Goal: Task Accomplishment & Management: Manage account settings

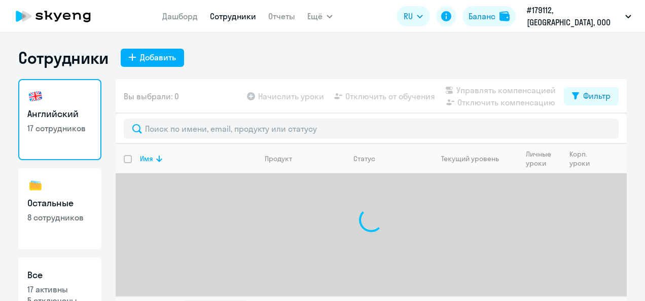
select select "30"
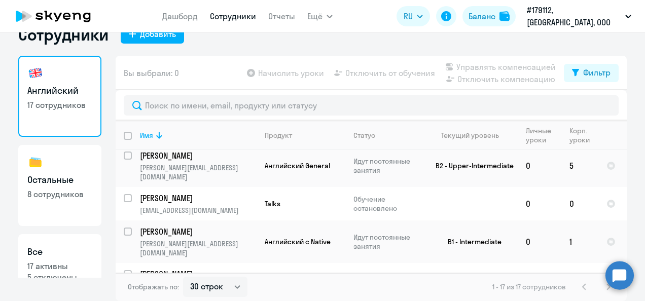
scroll to position [288, 0]
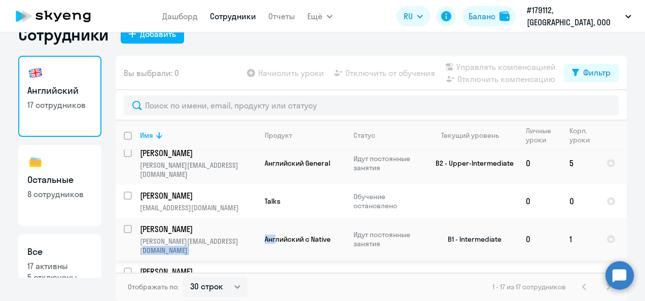
drag, startPoint x: 0, startPoint y: 0, endPoint x: 251, endPoint y: 178, distance: 308.3
click at [251, 218] on tr "[PERSON_NAME] [PERSON_NAME][EMAIL_ADDRESS][DOMAIN_NAME] Английский с Native Иду…" at bounding box center [371, 239] width 511 height 43
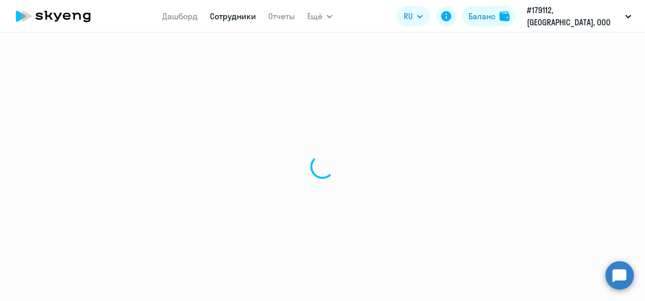
click at [251, 178] on div at bounding box center [322, 166] width 645 height 269
select select "english"
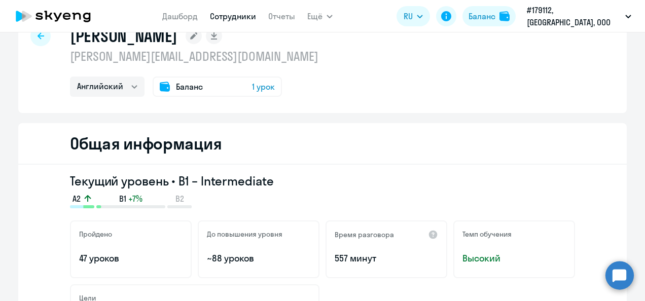
scroll to position [6, 0]
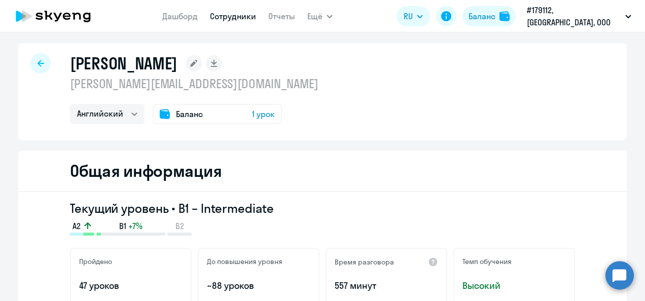
click at [262, 109] on span "1 урок" at bounding box center [263, 114] width 23 height 12
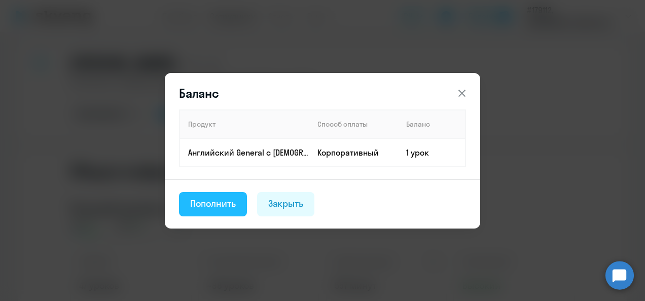
click at [233, 208] on div "Пополнить" at bounding box center [213, 203] width 46 height 13
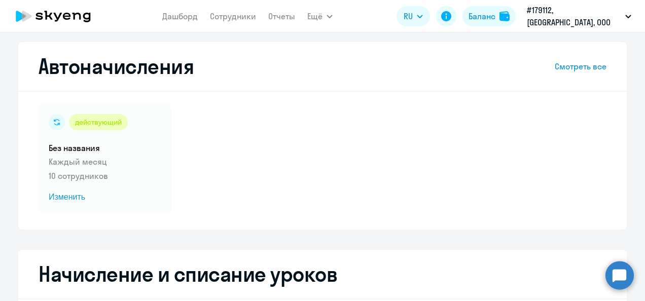
select select "10"
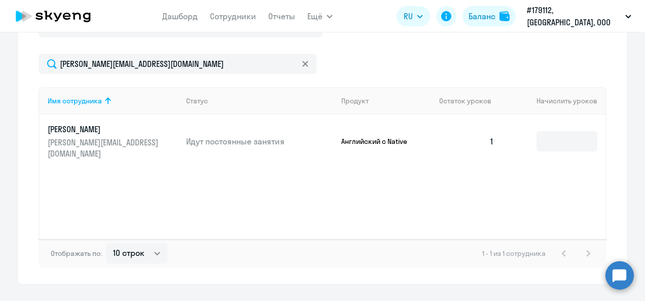
scroll to position [377, 0]
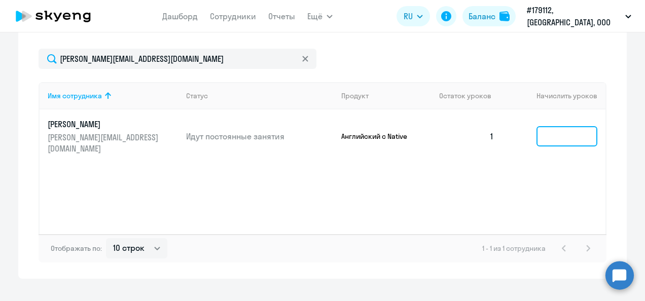
click at [563, 129] on input at bounding box center [566, 136] width 61 height 20
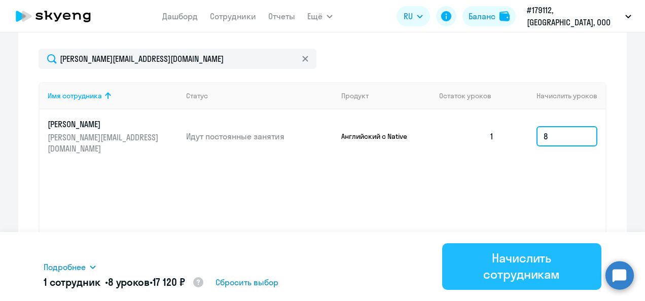
type input "8"
click at [503, 283] on button "Начислить сотрудникам" at bounding box center [522, 266] width 160 height 47
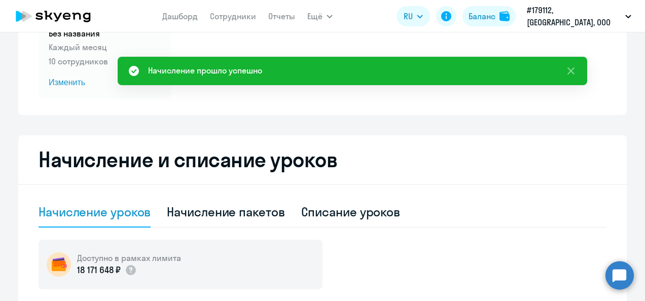
scroll to position [0, 0]
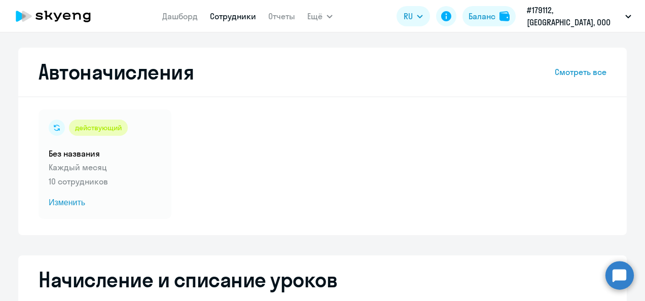
click at [256, 14] on link "Сотрудники" at bounding box center [233, 16] width 46 height 10
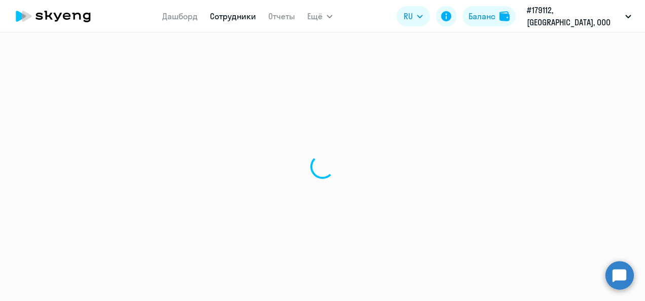
select select "30"
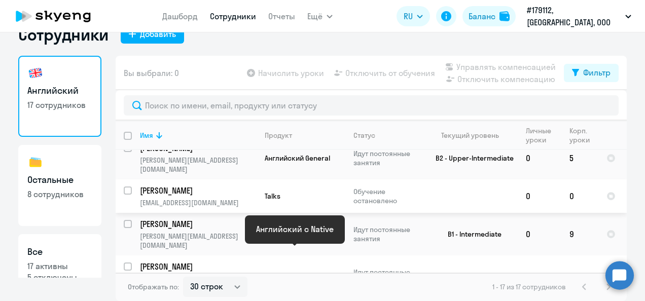
scroll to position [224, 0]
